Goal: Task Accomplishment & Management: Manage account settings

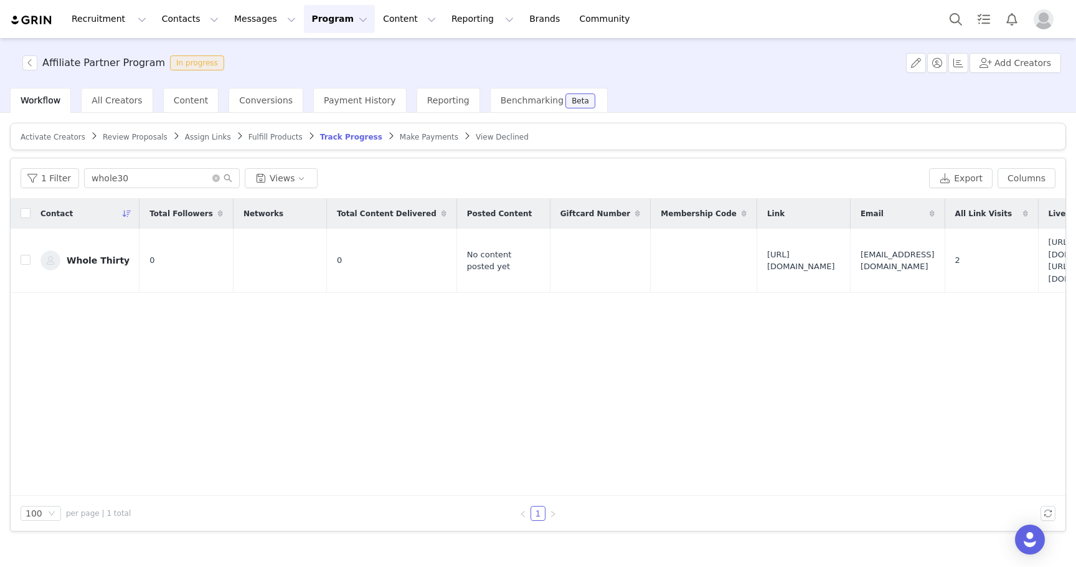
click at [321, 19] on button "Program Program" at bounding box center [339, 19] width 71 height 28
click at [321, 55] on p "Activations" at bounding box center [318, 55] width 48 height 13
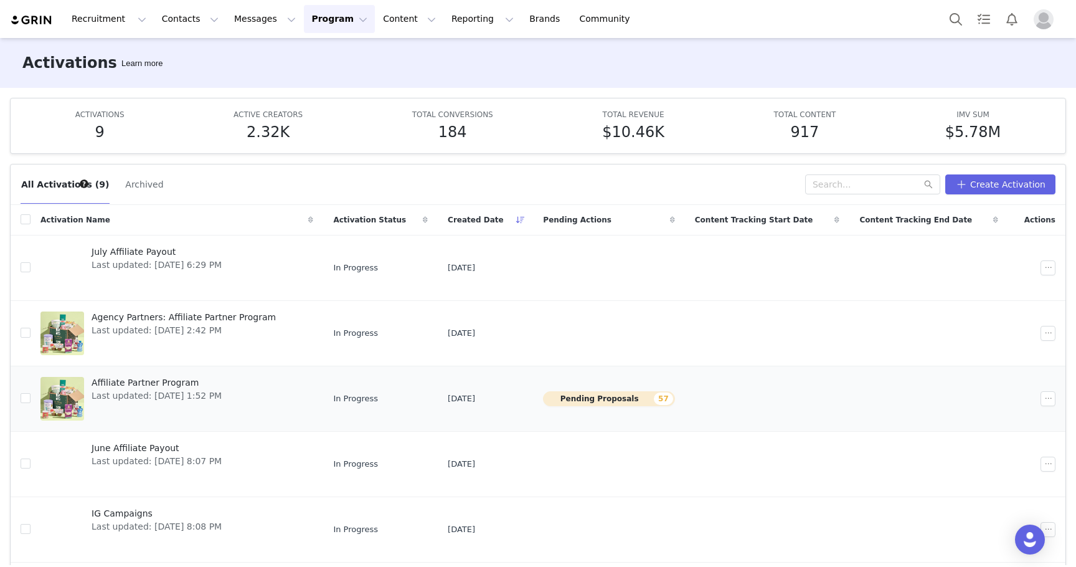
click at [132, 384] on span "Affiliate Partner Program" at bounding box center [157, 382] width 130 height 13
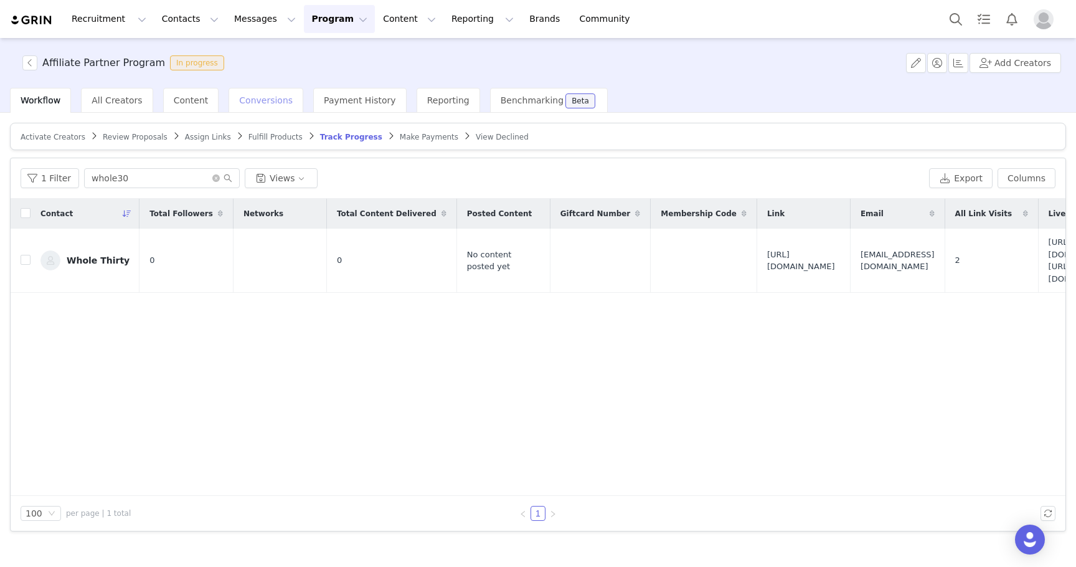
click at [259, 101] on span "Conversions" at bounding box center [266, 100] width 54 height 10
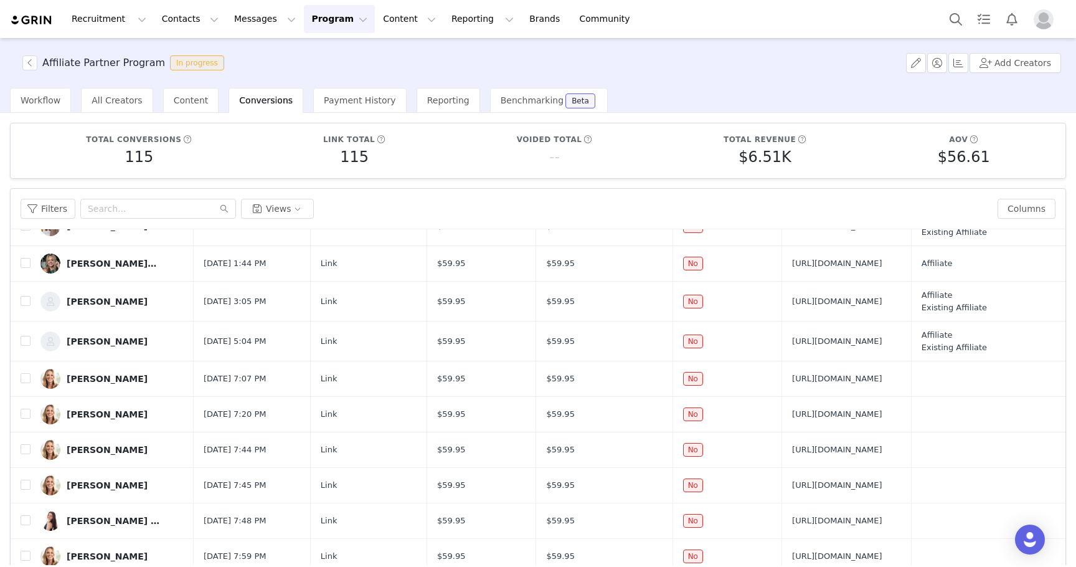
scroll to position [90, 0]
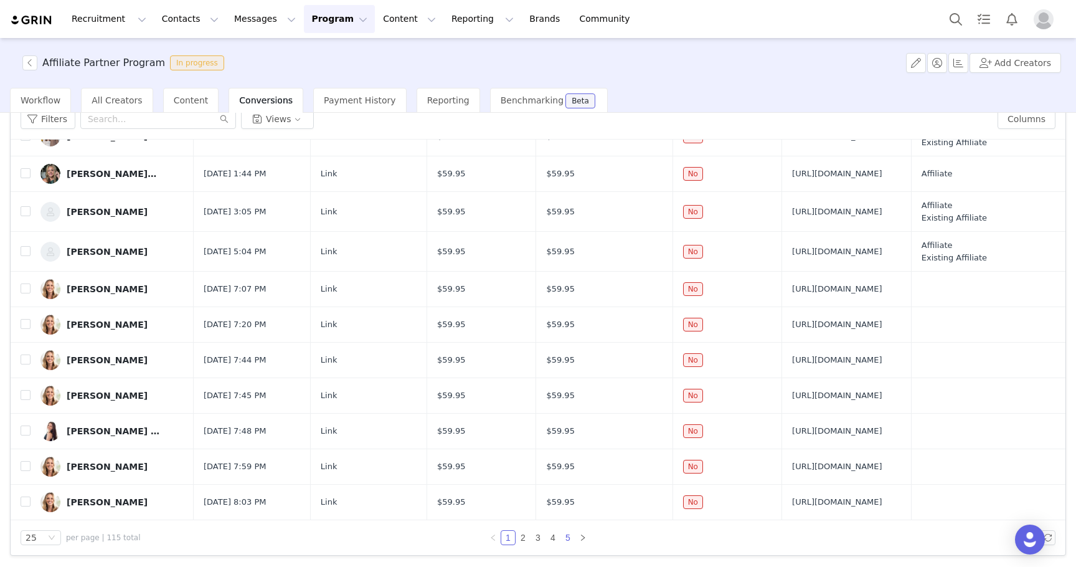
click at [563, 537] on link "5" at bounding box center [568, 537] width 14 height 14
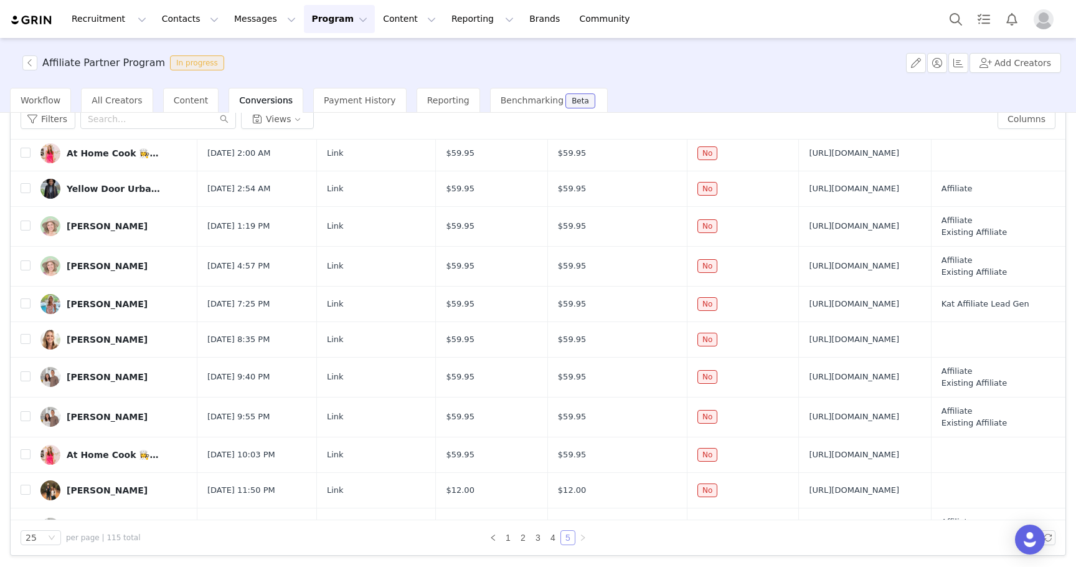
scroll to position [212, 0]
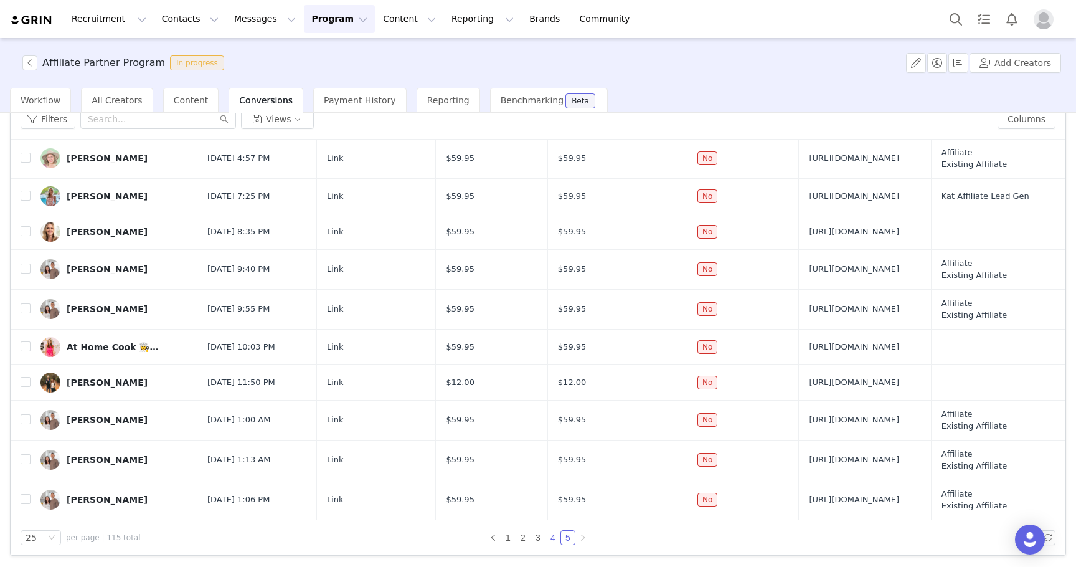
click at [552, 539] on link "4" at bounding box center [553, 537] width 14 height 14
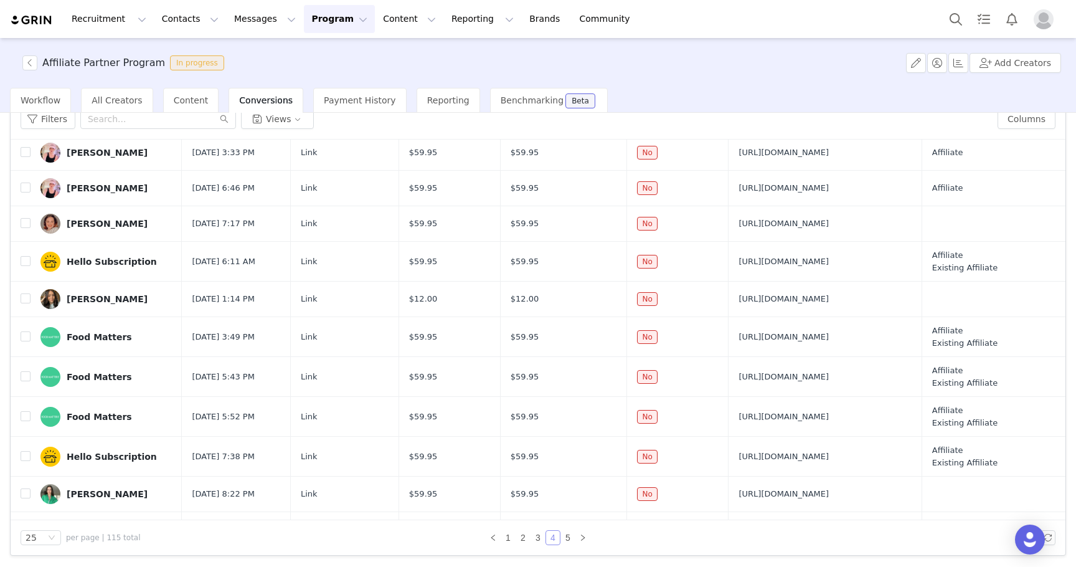
scroll to position [600, 0]
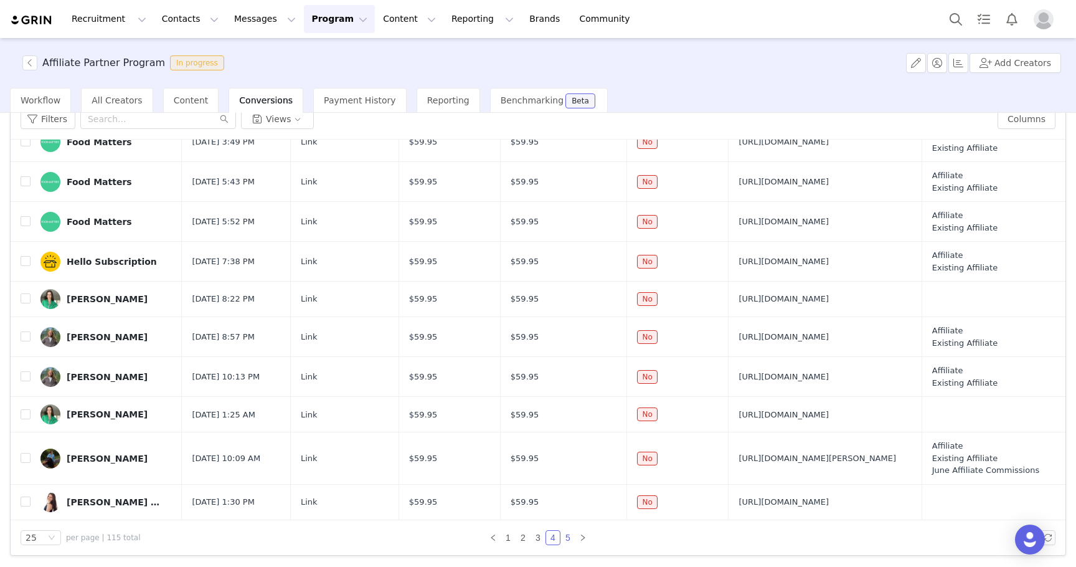
click at [567, 536] on link "5" at bounding box center [568, 537] width 14 height 14
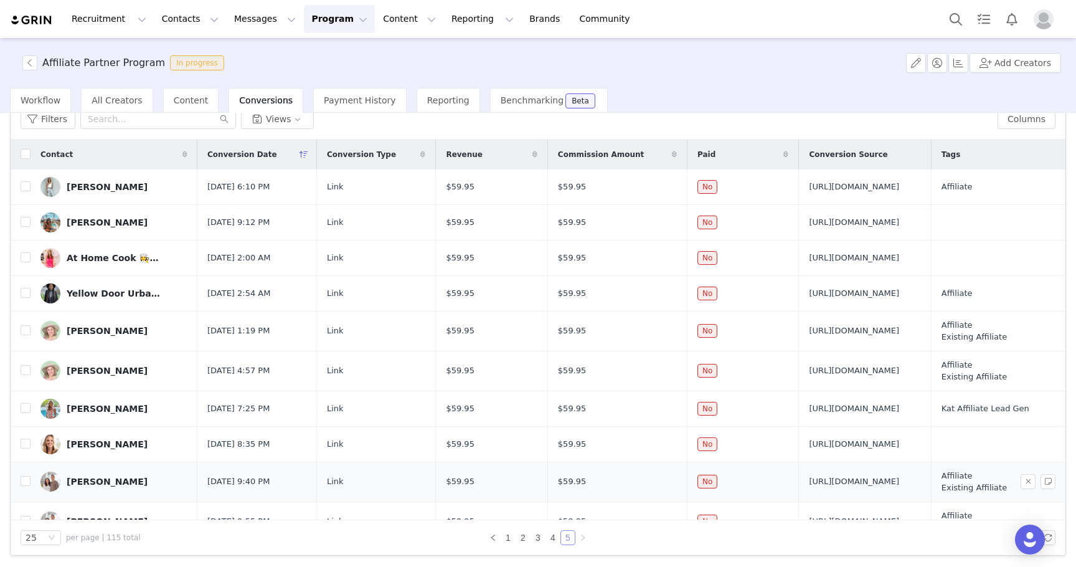
scroll to position [212, 0]
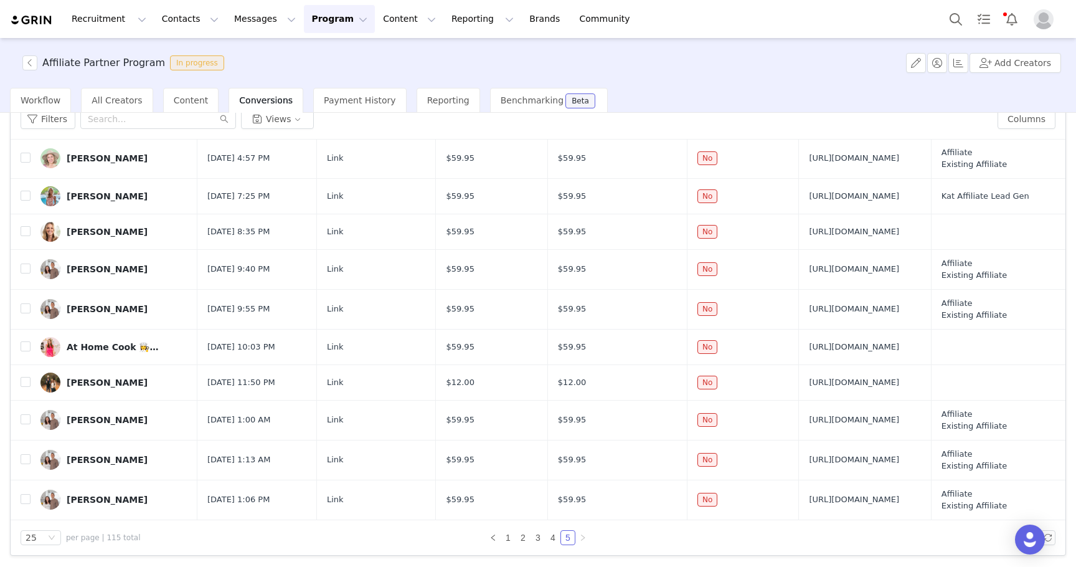
click at [316, 40] on div "Affiliate Partner Program In progress Add Creators" at bounding box center [538, 63] width 1076 height 50
click at [318, 21] on button "Program Program" at bounding box center [339, 19] width 71 height 28
click at [322, 56] on p "Activations" at bounding box center [318, 55] width 48 height 13
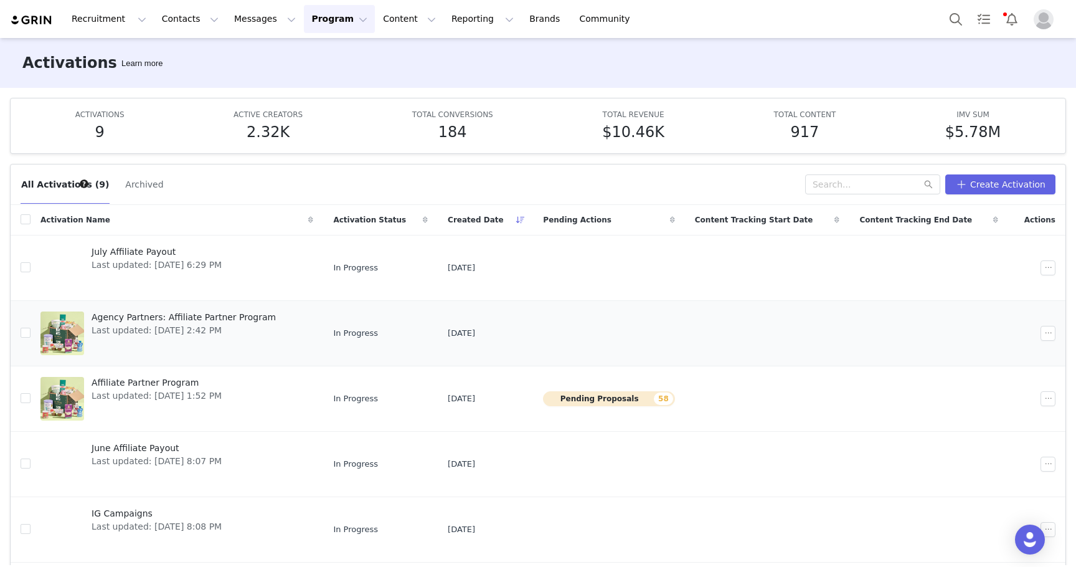
click at [197, 318] on span "Agency Partners: Affiliate Partner Program" at bounding box center [184, 317] width 184 height 13
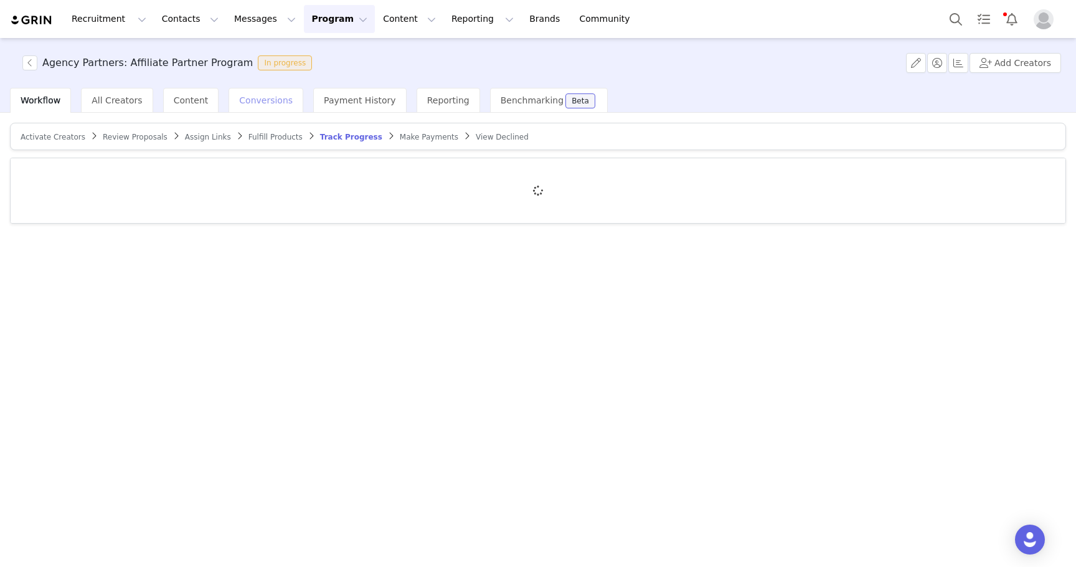
click at [266, 103] on span "Conversions" at bounding box center [266, 100] width 54 height 10
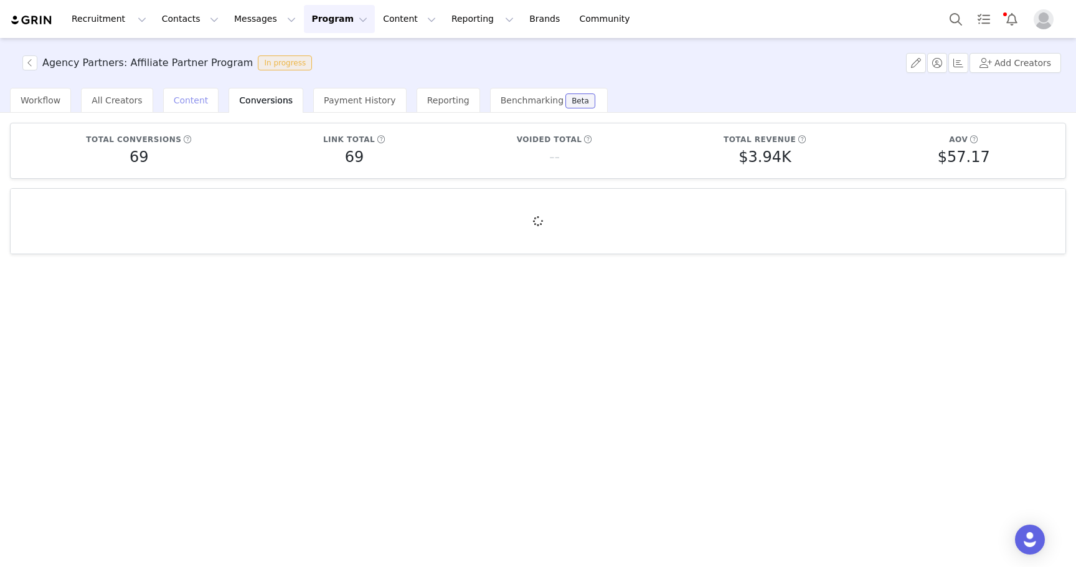
click at [189, 95] on span "Content" at bounding box center [191, 100] width 35 height 10
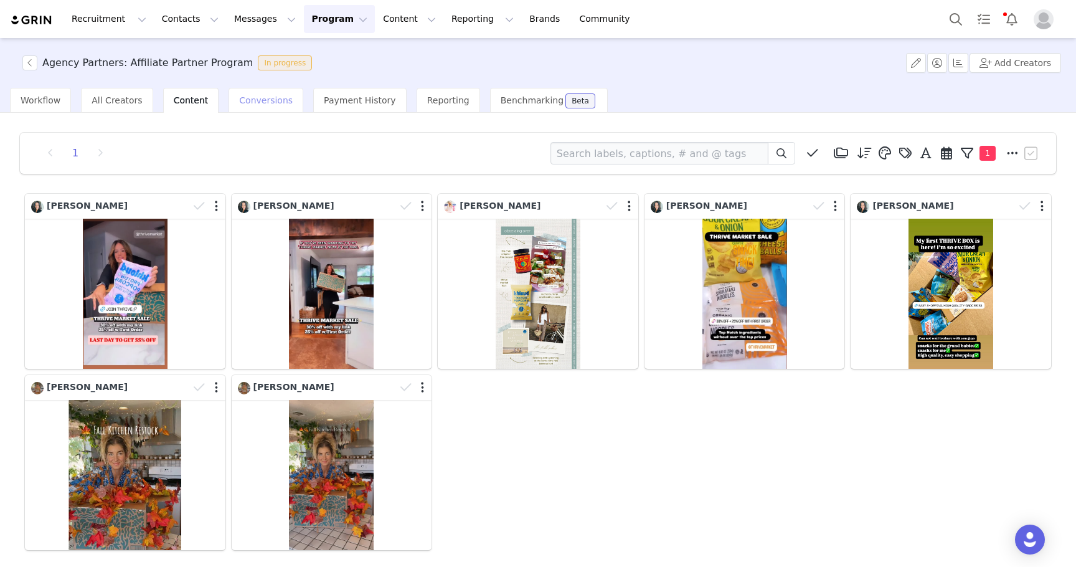
click at [274, 98] on span "Conversions" at bounding box center [266, 100] width 54 height 10
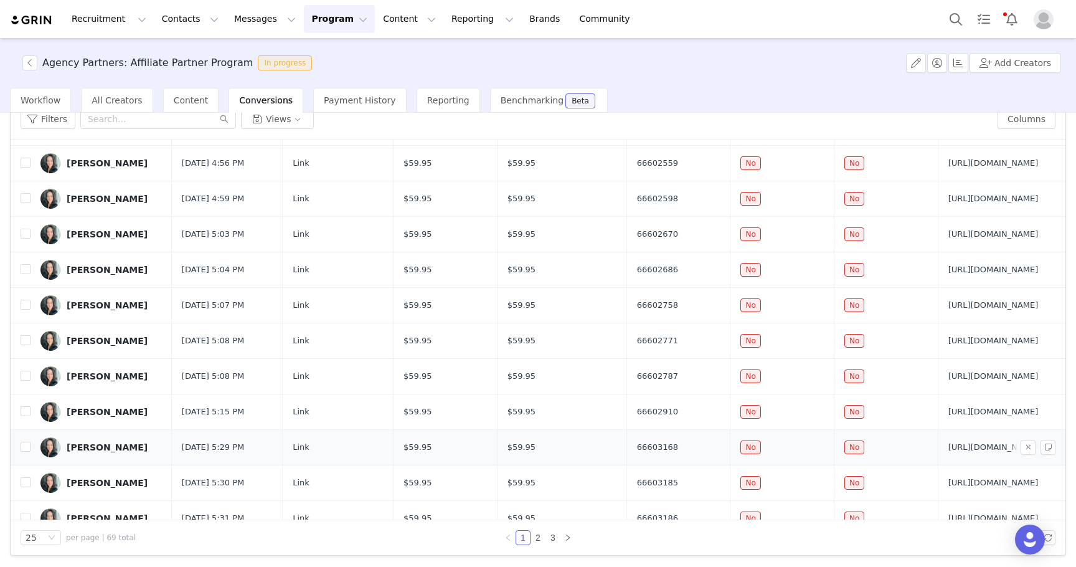
scroll to position [537, 0]
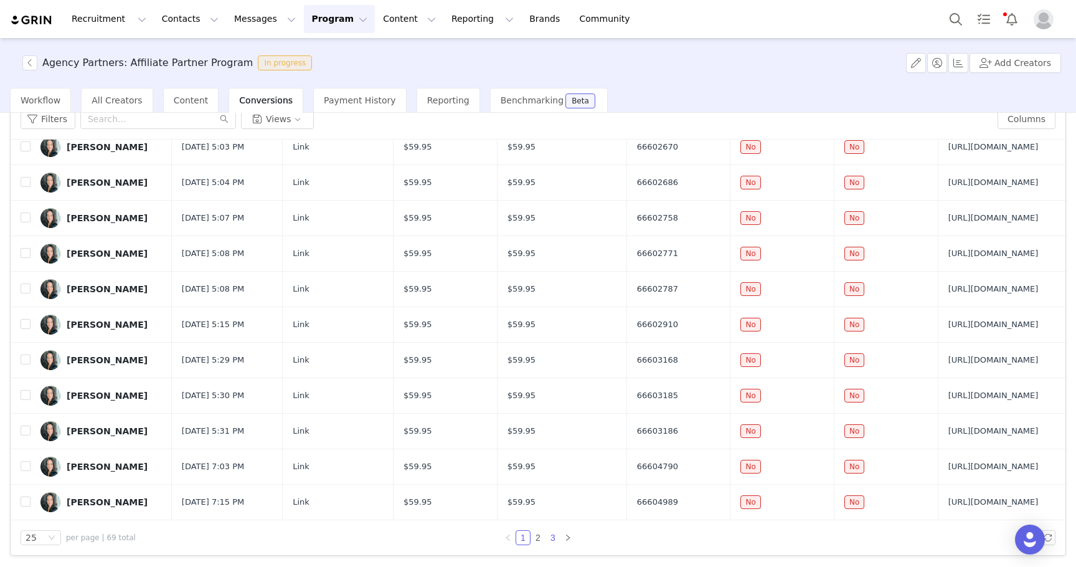
click at [555, 535] on link "3" at bounding box center [553, 537] width 14 height 14
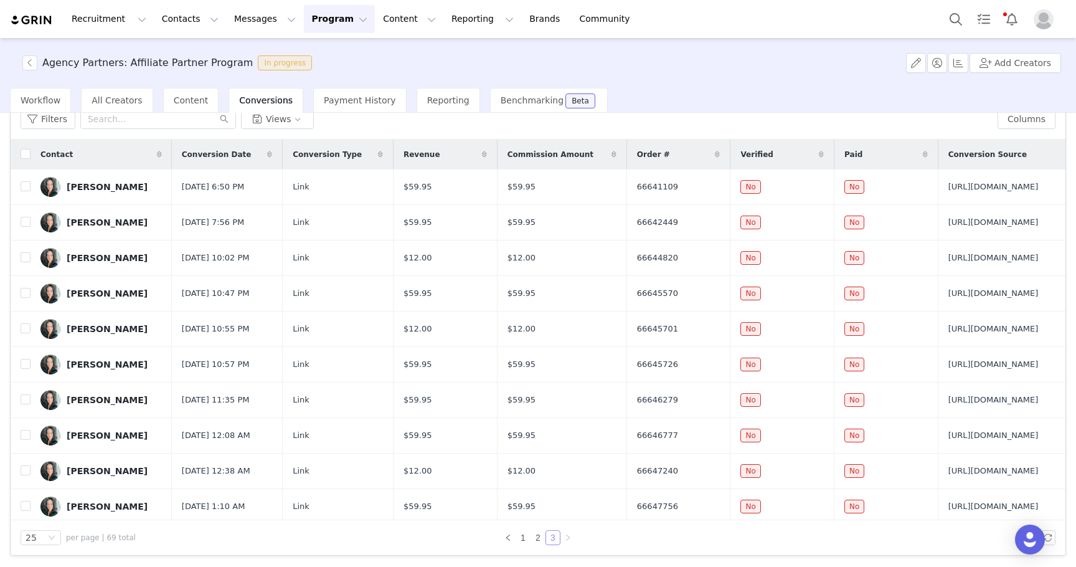
scroll to position [324, 0]
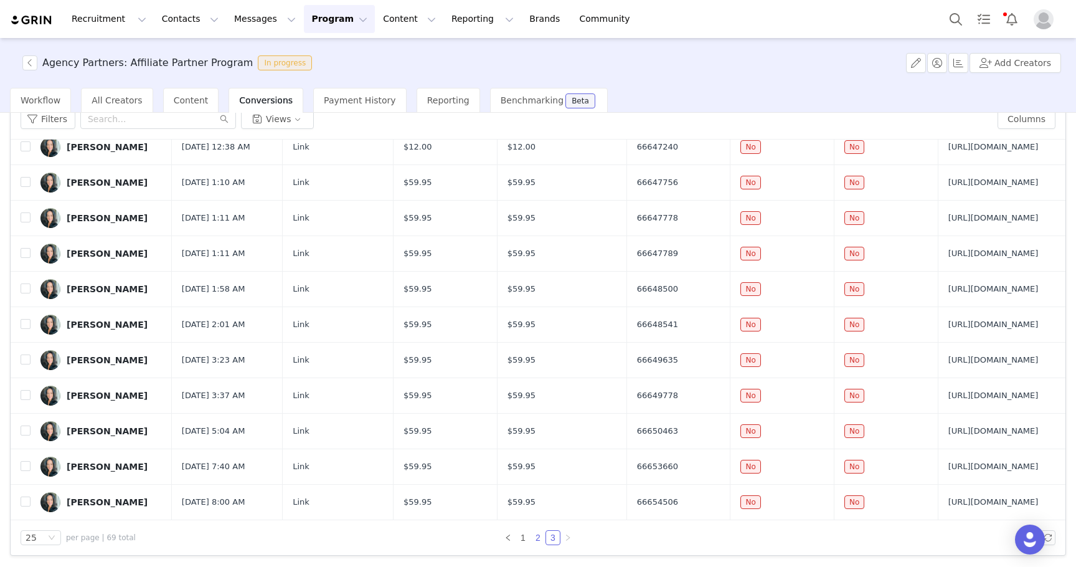
click at [538, 537] on link "2" at bounding box center [538, 537] width 14 height 14
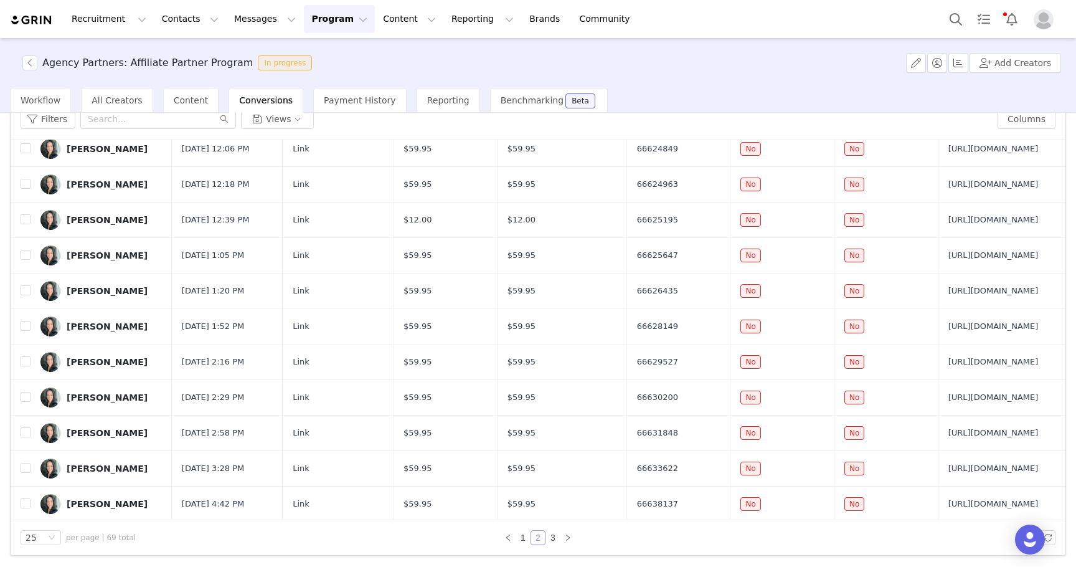
scroll to position [537, 0]
